Goal: Task Accomplishment & Management: Complete application form

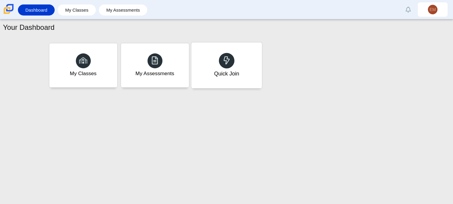
click at [213, 70] on div "Quick Join" at bounding box center [226, 65] width 71 height 46
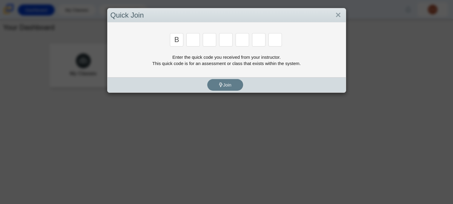
type input "b"
type input "m"
type input "3"
type input "5"
type input "3"
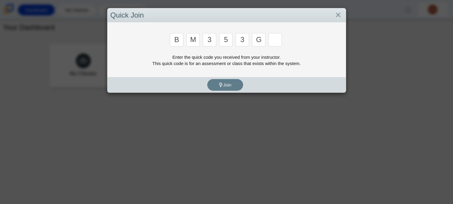
type input "g"
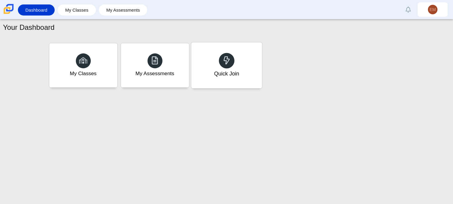
type input "b"
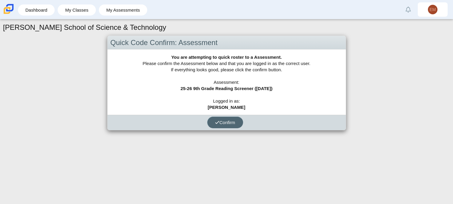
click at [225, 122] on span "Confirm" at bounding box center [225, 122] width 20 height 5
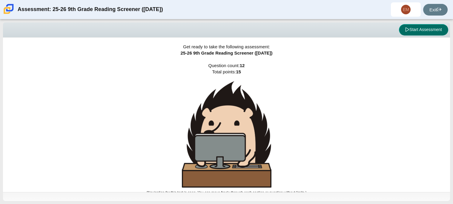
click at [409, 29] on button "Start Assessment" at bounding box center [423, 29] width 49 height 11
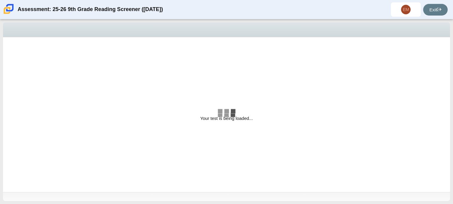
select select "ccc5b315-3c7c-471c-bf90-f22c8299c798"
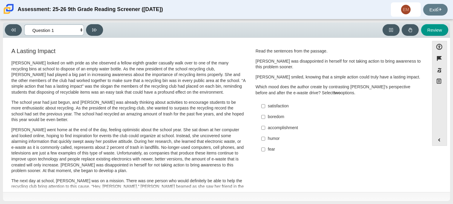
click at [81, 33] on select "Questions Question 1 Question 2 Question 3 Question 4 Question 5 Question 6 Que…" at bounding box center [54, 29] width 60 height 11
click at [66, 29] on select "Questions Question 1 Question 2 Question 3 Question 4 Question 5 Question 6 Que…" at bounding box center [54, 29] width 60 height 11
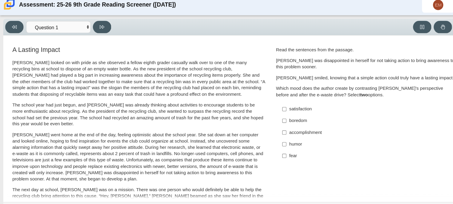
click at [42, 83] on p "Scarlett looked on with pride as she observed a fellow eighth grader casually w…" at bounding box center [128, 77] width 234 height 35
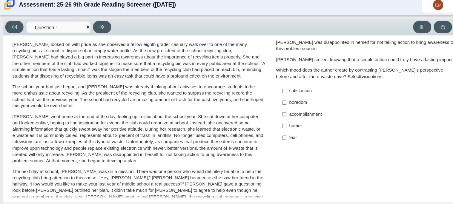
scroll to position [14, 0]
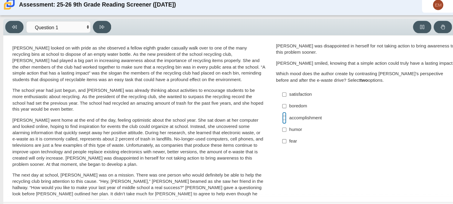
click at [261, 114] on input "accomplishment accomplishment" at bounding box center [263, 114] width 4 height 11
checkbox input "true"
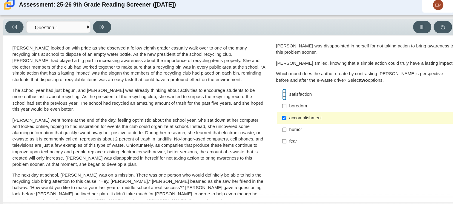
click at [261, 93] on input "satisfaction satisfaction" at bounding box center [263, 92] width 4 height 11
checkbox input "true"
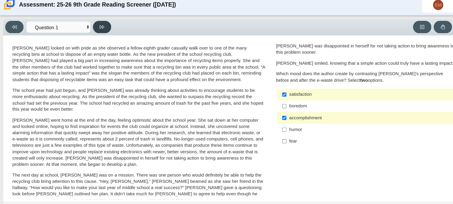
click at [100, 32] on button at bounding box center [94, 30] width 17 height 12
select select "0ff64528-ffd7-428d-b192-babfaadd44e8"
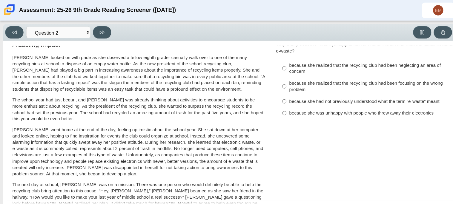
scroll to position [0, 0]
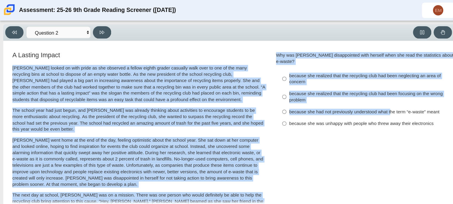
drag, startPoint x: 247, startPoint y: 53, endPoint x: 359, endPoint y: 102, distance: 122.0
click at [256, 51] on div "Why was Scarlett disappointed with herself when she read the statistics about e…" at bounding box center [339, 54] width 166 height 12
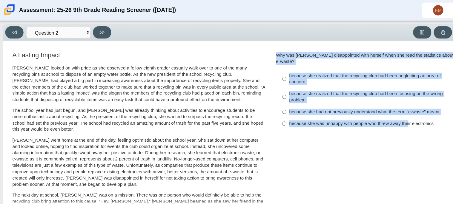
drag, startPoint x: 254, startPoint y: 50, endPoint x: 375, endPoint y: 113, distance: 135.6
click at [375, 113] on div "Why was Scarlett disappointed with herself when she read the statistics about e…" at bounding box center [339, 84] width 166 height 72
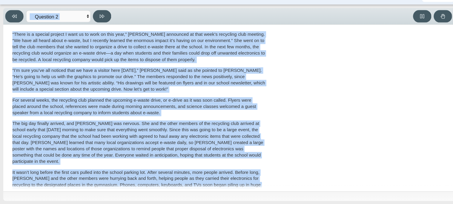
scroll to position [192, 0]
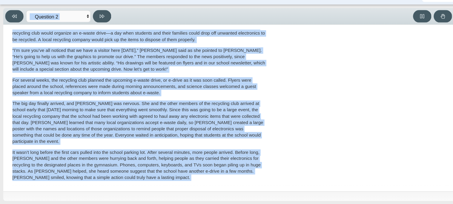
drag, startPoint x: 1, startPoint y: 48, endPoint x: 355, endPoint y: 204, distance: 386.8
click at [355, 204] on html "Assessment: 25-26 9th Grade Reading Screener (August 2025) EM Emiliana Miguel-m…" at bounding box center [226, 102] width 453 height 204
copy div "Questions Question 1 Question 2 Question 3 Question 4 Question 5 Question 6 Que…"
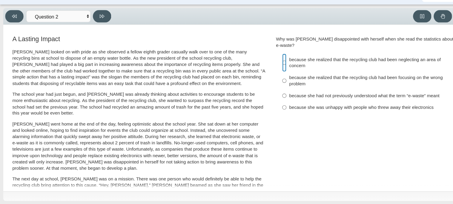
click at [263, 71] on input "because she realized that the recycling club had been neglecting an area of con…" at bounding box center [263, 73] width 4 height 17
radio input "true"
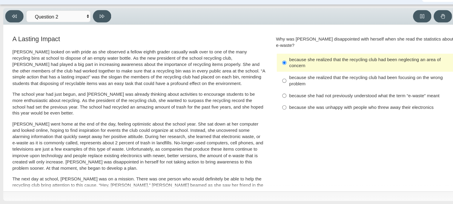
click at [263, 68] on label "because she realized that the recycling club had been neglecting an area of con…" at bounding box center [339, 73] width 164 height 17
click at [263, 68] on input "because she realized that the recycling club had been neglecting an area of con…" at bounding box center [263, 73] width 4 height 17
click at [261, 68] on input "because she realized that the recycling club had been neglecting an area of con…" at bounding box center [263, 73] width 4 height 17
click at [394, 28] on button at bounding box center [390, 30] width 17 height 12
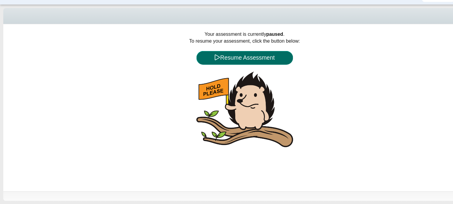
click at [211, 65] on button "Resume Assessment" at bounding box center [227, 68] width 90 height 13
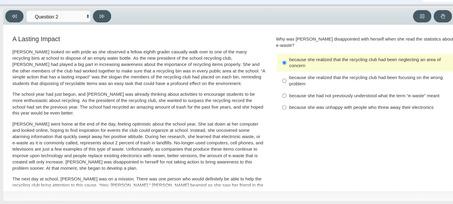
click at [268, 67] on div "because she realized that the recycling club had been neglecting an area of con…" at bounding box center [343, 73] width 151 height 12
click at [265, 66] on input "because she realized that the recycling club had been neglecting an area of con…" at bounding box center [263, 73] width 4 height 17
click at [261, 86] on input "because she realized that the recycling club had been focusing on the wrong pro…" at bounding box center [263, 90] width 4 height 17
radio input "true"
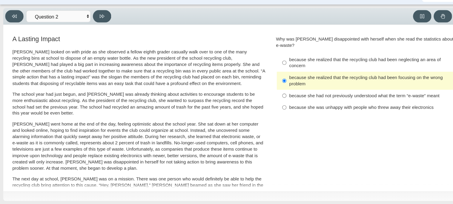
click at [264, 87] on label "because she realized that the recycling club had been focusing on the wrong pro…" at bounding box center [339, 90] width 164 height 17
click at [264, 87] on input "because she realized that the recycling club had been focusing on the wrong pro…" at bounding box center [263, 90] width 4 height 17
click at [96, 30] on icon at bounding box center [94, 30] width 4 height 4
select select "7ce3d843-6974-4858-901c-1ff39630e843"
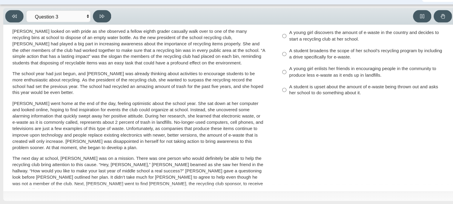
scroll to position [20, 0]
click at [276, 58] on div "A student broadens the scope of her school’s recycling program by including a d…" at bounding box center [343, 64] width 151 height 12
click at [265, 58] on input "A student broadens the scope of her school’s recycling program by including a d…" at bounding box center [263, 64] width 4 height 17
radio input "true"
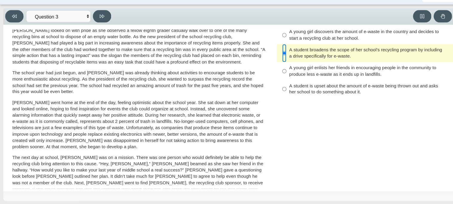
scroll to position [0, 0]
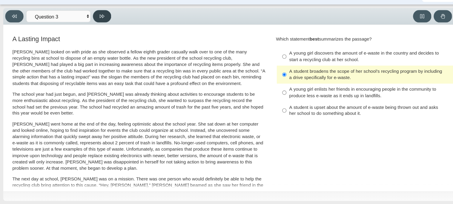
click at [98, 29] on button at bounding box center [94, 30] width 17 height 12
select select "ca9ea0f1-49c5-4bd1-83b0-472c18652b42"
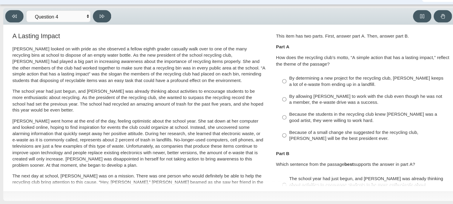
click at [305, 89] on div "By determining a new project for the recycling club, Scarlett keeps a lot of e-…" at bounding box center [343, 91] width 151 height 12
click at [265, 89] on input "By determining a new project for the recycling club, Scarlett keeps a lot of e-…" at bounding box center [263, 90] width 4 height 17
radio input "true"
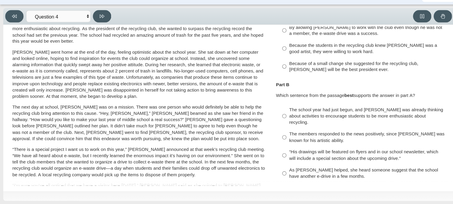
scroll to position [82, 0]
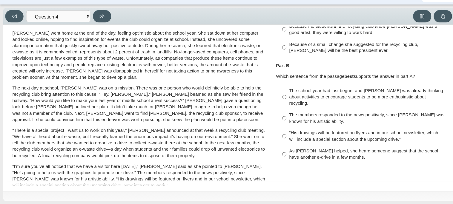
click at [291, 119] on div "The members responded to the news positively, since Juan Carlos was known for h…" at bounding box center [343, 125] width 151 height 12
click at [265, 116] on input "The members responded to the news positively, since Juan Carlos was known for h…" at bounding box center [263, 124] width 4 height 17
radio input "true"
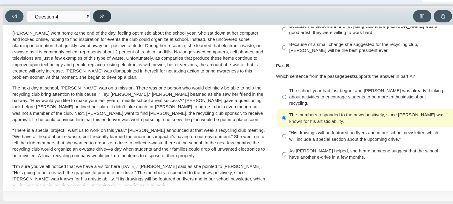
click at [95, 28] on icon at bounding box center [94, 30] width 4 height 4
select select "e41f1a79-e29f-4095-8030-a53364015bed"
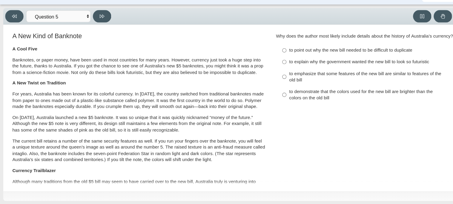
click at [289, 70] on div "to explain why the government wanted the new bill to look so futuristic" at bounding box center [343, 73] width 151 height 6
click at [265, 70] on input "to explain why the government wanted the new bill to look so futuristic to expl…" at bounding box center [263, 72] width 4 height 11
radio input "true"
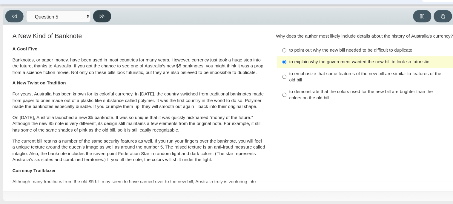
click at [101, 32] on button at bounding box center [94, 30] width 17 height 12
select select "69146e31-7b3d-4a3e-9ce6-f30c24342ae0"
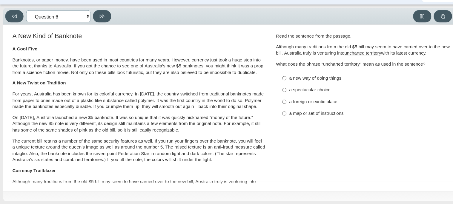
click at [78, 31] on select "Questions Question 1 Question 2 Question 3 Question 4 Question 5 Question 6 Que…" at bounding box center [54, 29] width 60 height 11
click at [291, 87] on div "a new way of doing things" at bounding box center [343, 88] width 151 height 6
click at [265, 87] on input "a new way of doing things a new way of doing things" at bounding box center [263, 87] width 4 height 11
radio input "true"
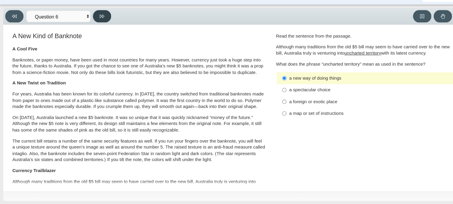
click at [89, 28] on button at bounding box center [94, 30] width 17 height 12
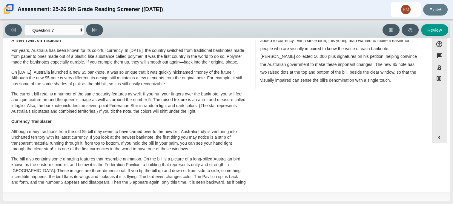
scroll to position [0, 0]
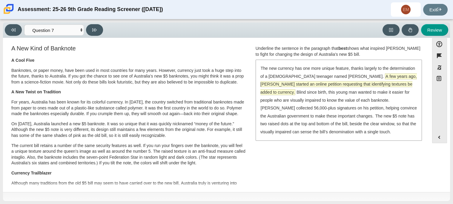
click at [365, 77] on span "A few years ago, McLeod started an online petition requesting that identifying …" at bounding box center [338, 84] width 156 height 21
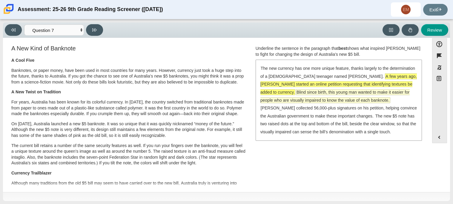
click at [366, 94] on span "Blind since birth, this young man wanted to make it easier for people who are v…" at bounding box center [334, 96] width 149 height 13
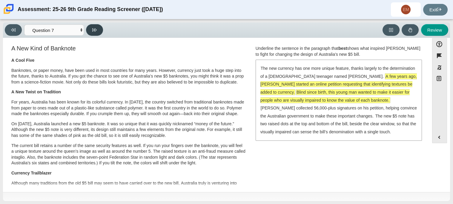
click at [91, 29] on button at bounding box center [94, 30] width 17 height 12
select select "ea8338c2-a6a3-418e-a305-2b963b54a290"
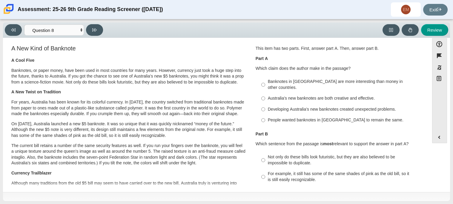
click at [304, 81] on div "Banknotes in Australia are more interesting than money in other countries." at bounding box center [343, 85] width 151 height 12
click at [265, 81] on input "Banknotes in Australia are more interesting than money in other countries. Bank…" at bounding box center [263, 84] width 4 height 17
radio input "true"
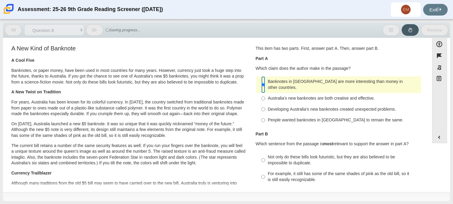
scroll to position [44, 0]
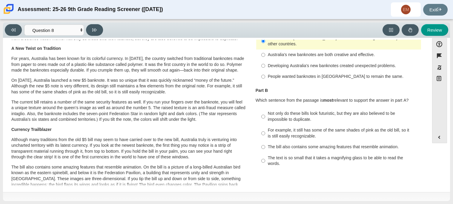
click at [285, 125] on label "For example, it still has some of the same shades of pink as the old bill, so i…" at bounding box center [339, 133] width 164 height 17
click at [265, 125] on input "For example, it still has some of the same shades of pink as the old bill, so i…" at bounding box center [263, 133] width 4 height 17
radio input "true"
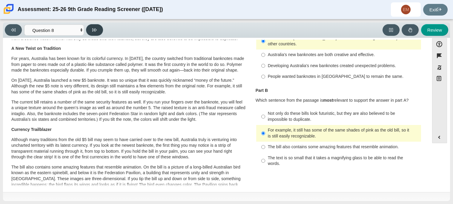
click at [97, 32] on button at bounding box center [94, 30] width 17 height 12
select select "89f058d6-b15c-4ef5-a4b3-fdaffb8868b6"
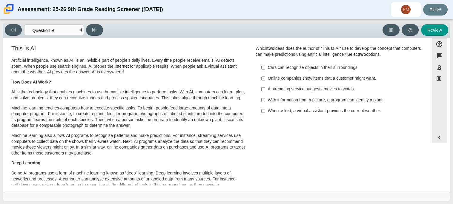
click at [281, 67] on div "Cars can recognize objects in their surroundings." at bounding box center [343, 68] width 151 height 6
click at [265, 67] on input "Cars can recognize objects in their surroundings. Cars can recognize objects in…" at bounding box center [263, 67] width 4 height 11
checkbox input "true"
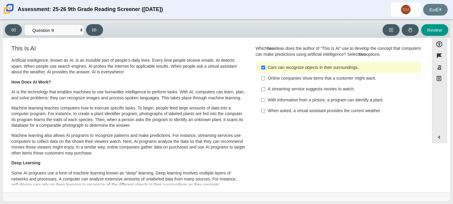
click at [280, 98] on div "With information from a picture, a program can identify a plant." at bounding box center [343, 100] width 151 height 6
click at [265, 98] on input "With information from a picture, a program can identify a plant. With informati…" at bounding box center [263, 100] width 4 height 11
checkbox input "true"
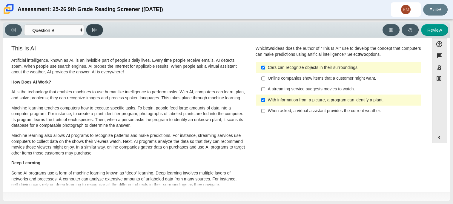
click at [95, 31] on icon at bounding box center [94, 30] width 4 height 4
select select "cdf3c14e-a918-44d1-9b63-3db0fa81641e"
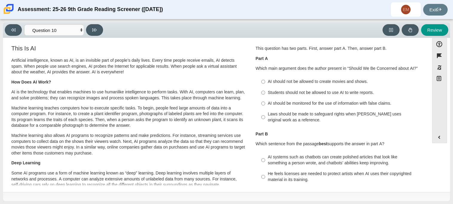
click at [274, 86] on label "AI should not be allowed to create movies and shows. AI should not be allowed t…" at bounding box center [339, 81] width 164 height 11
click at [265, 86] on input "AI should not be allowed to create movies and shows. AI should not be allowed t…" at bounding box center [263, 81] width 4 height 11
radio input "true"
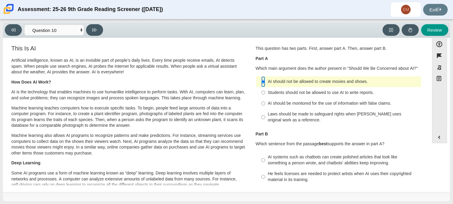
scroll to position [110, 0]
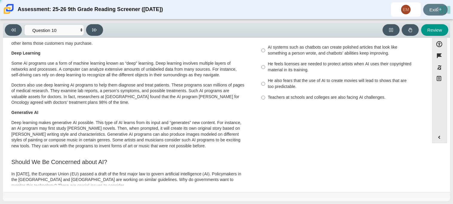
click at [274, 87] on div "He also fears that the use of AI to create movies will lead to shows that are t…" at bounding box center [343, 84] width 151 height 12
click at [265, 87] on input "He also fears that the use of AI to create movies will lead to shows that are t…" at bounding box center [263, 84] width 4 height 17
radio input "true"
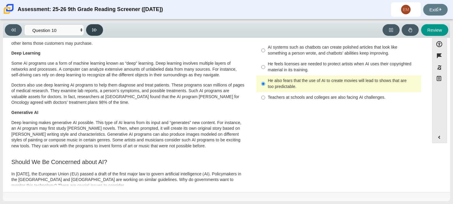
click at [97, 29] on icon at bounding box center [94, 30] width 4 height 4
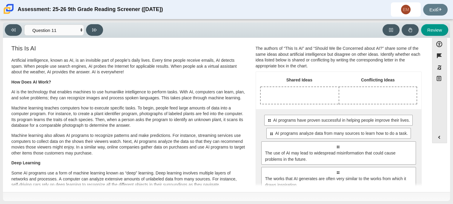
scroll to position [17, 0]
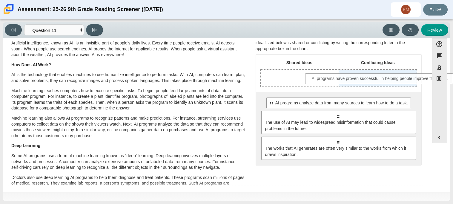
drag, startPoint x: 325, startPoint y: 103, endPoint x: 368, endPoint y: 79, distance: 49.3
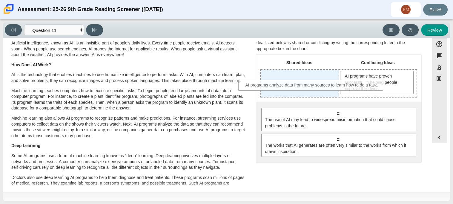
drag, startPoint x: 328, startPoint y: 114, endPoint x: 303, endPoint y: 87, distance: 37.0
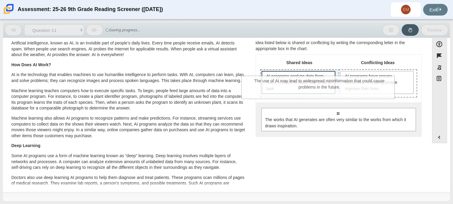
drag, startPoint x: 297, startPoint y: 121, endPoint x: 279, endPoint y: 90, distance: 36.3
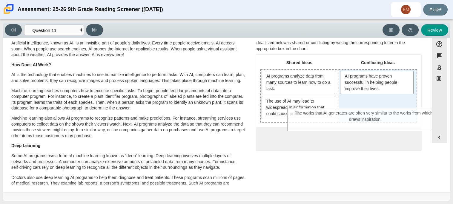
drag, startPoint x: 311, startPoint y: 152, endPoint x: 353, endPoint y: 114, distance: 56.3
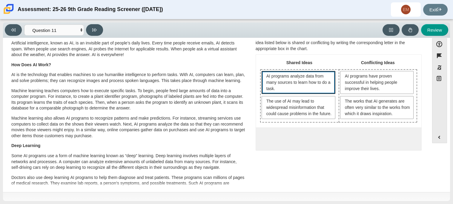
click at [315, 77] on span "AI programs analyze data from many sources to learn how to do a task." at bounding box center [299, 82] width 66 height 19
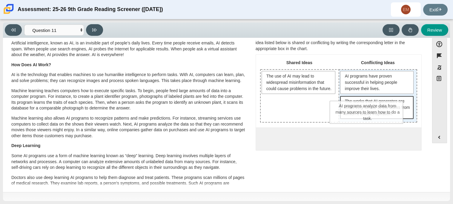
drag, startPoint x: 315, startPoint y: 77, endPoint x: 385, endPoint y: 108, distance: 76.2
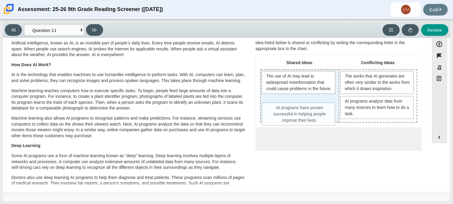
drag, startPoint x: 382, startPoint y: 87, endPoint x: 305, endPoint y: 119, distance: 83.7
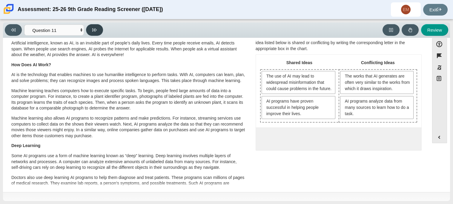
click at [94, 28] on icon at bounding box center [94, 30] width 4 height 4
select select "c3effed4-44ce-4a19-bd96-1787f34e9b4c"
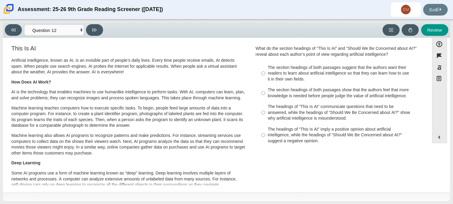
click at [278, 70] on div "The section headings of both passages suggest that the authors want their reade…" at bounding box center [343, 74] width 151 height 18
click at [265, 70] on input "The section headings of both passages suggest that the authors want their reade…" at bounding box center [263, 73] width 4 height 23
radio input "true"
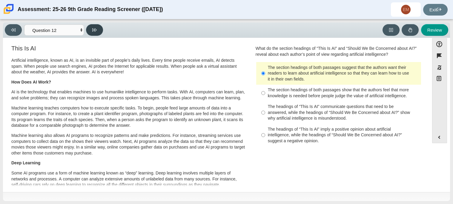
click at [94, 31] on icon at bounding box center [94, 30] width 4 height 4
select select "review"
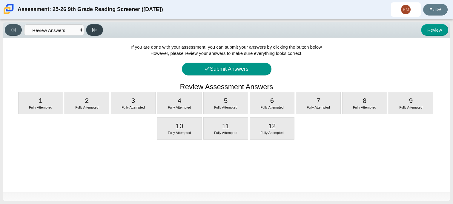
scroll to position [0, 0]
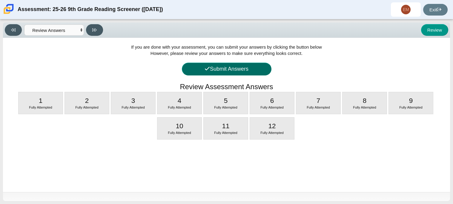
click at [245, 68] on button "Submit Answers" at bounding box center [227, 69] width 90 height 13
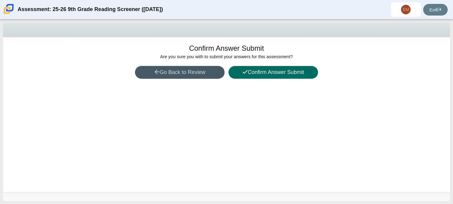
click at [268, 73] on button "Confirm Answer Submit" at bounding box center [273, 72] width 90 height 13
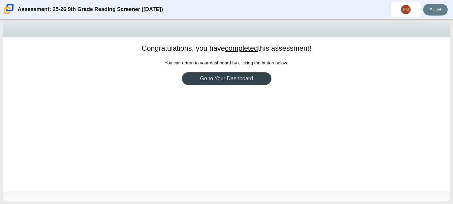
click at [217, 79] on link "Go to Your Dashboard" at bounding box center [227, 78] width 90 height 13
